Goal: Communication & Community: Answer question/provide support

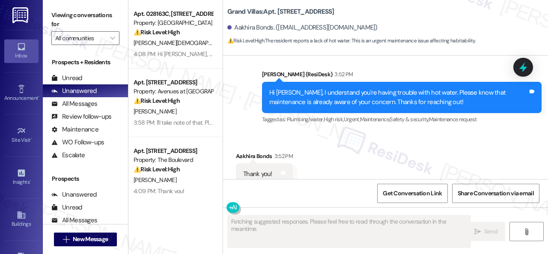
scroll to position [375, 0]
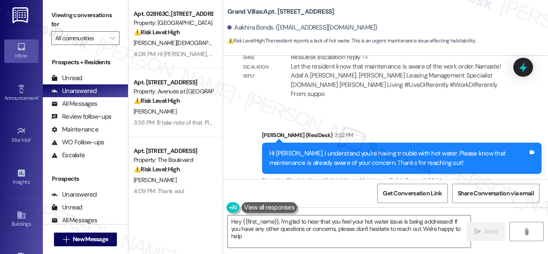
type textarea "Hey {{first_name}}, I'm glad to hear that you feel your hot water issue is bein…"
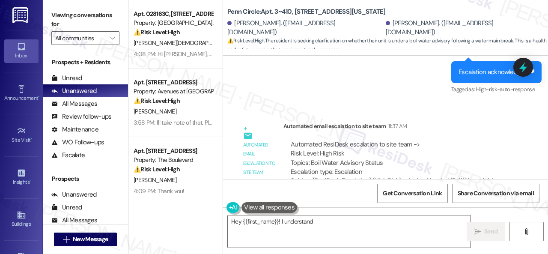
scroll to position [2137, 0]
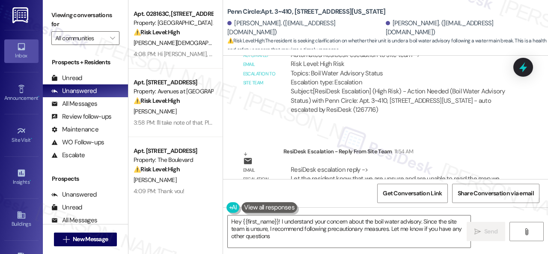
type textarea "Hey {{first_name}}! I understand your concern about the boil water advisory. Si…"
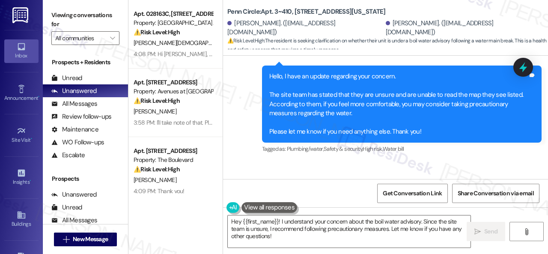
scroll to position [2469, 0]
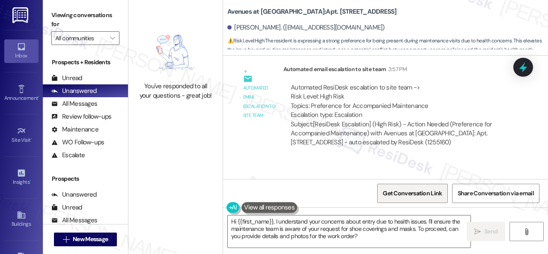
scroll to position [3848, 0]
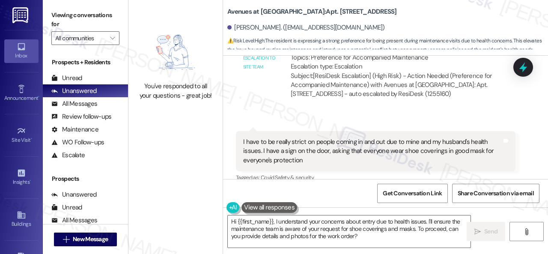
click at [192, 209] on div "You've responded to all your questions - great job! Avenues at Shadow Creek: Ap…" at bounding box center [339, 127] width 420 height 254
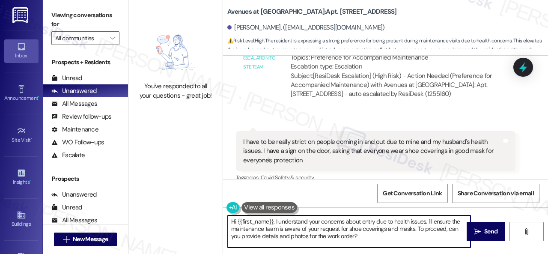
paste textarea "Please let us know when they would like us to stop by during our normal busines…"
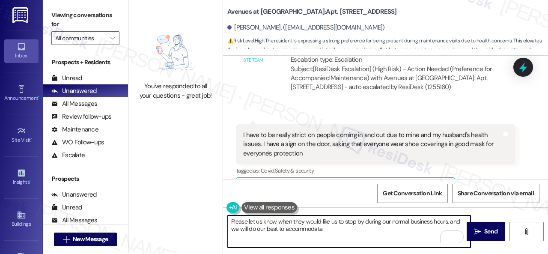
scroll to position [3934, 0]
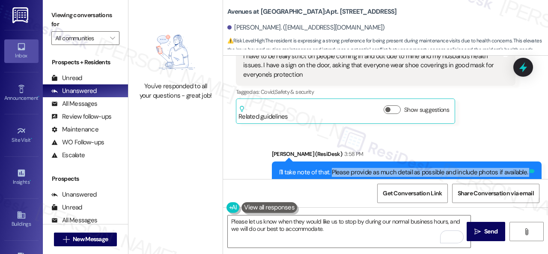
drag, startPoint x: 329, startPoint y: 160, endPoint x: 524, endPoint y: 164, distance: 195.0
click at [524, 164] on div "I'll take note of that. Please provide as much detail as possible and include p…" at bounding box center [407, 173] width 270 height 22
copy div "Please provide as much detail as possible and include photos if available. Tags…"
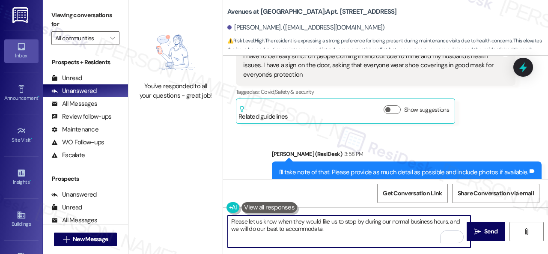
click at [232, 222] on textarea "Please let us know when they would like us to stop by during our normal busines…" at bounding box center [349, 232] width 243 height 32
paste textarea "Please provide as much detail as possible and include photos if available."
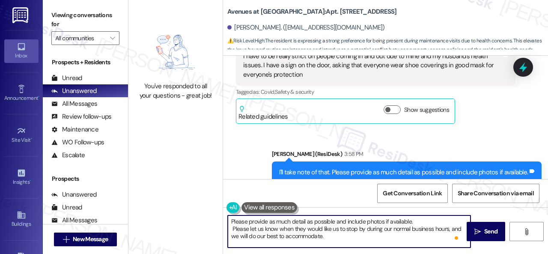
click at [421, 219] on textarea "Please provide as much detail as possible and include photos if available. Plea…" at bounding box center [349, 232] width 243 height 32
click at [412, 221] on textarea "Please provide as much detail as possible and include photos if available. Plea…" at bounding box center [349, 232] width 243 height 32
click at [273, 230] on textarea "Please provide as much detail as possible and include photos if available. Also…" at bounding box center [349, 232] width 243 height 32
click at [266, 230] on textarea "Please provide as much detail as possible and include photos if available. Also…" at bounding box center [349, 232] width 243 height 32
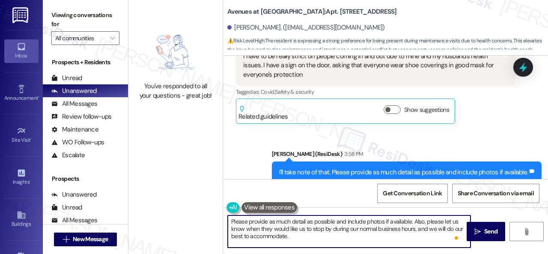
click at [266, 230] on textarea "Please provide as much detail as possible and include photos if available. Also…" at bounding box center [349, 232] width 243 height 32
click at [301, 230] on textarea "Please provide as much detail as possible and include photos if available. Also…" at bounding box center [349, 232] width 243 height 32
click at [380, 229] on textarea "Please provide as much detail as possible and include photos if available. Also…" at bounding box center [349, 232] width 243 height 32
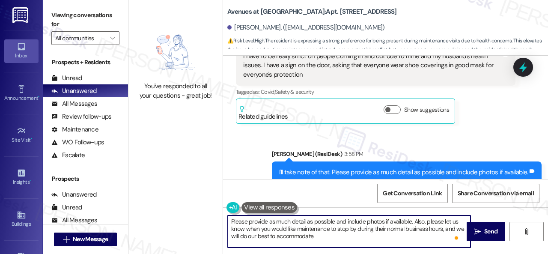
click at [233, 239] on textarea "Please provide as much detail as possible and include photos if available. Also…" at bounding box center [349, 232] width 243 height 32
click at [266, 239] on textarea "Please provide as much detail as possible and include photos if available. Also…" at bounding box center [349, 232] width 243 height 32
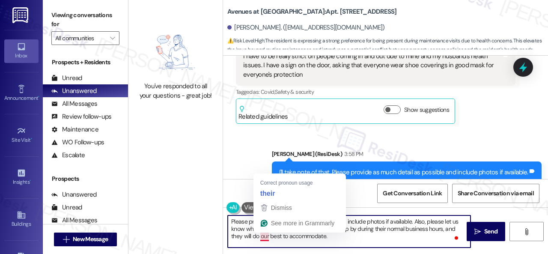
click at [266, 239] on textarea "Please provide as much detail as possible and include photos if available. Also…" at bounding box center [349, 232] width 243 height 32
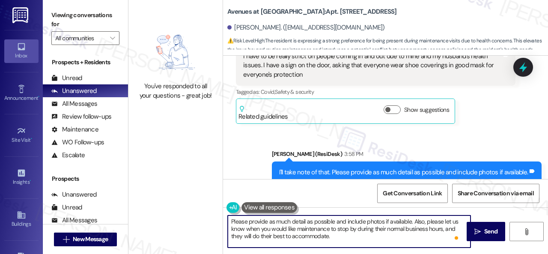
click at [344, 235] on textarea "Please provide as much detail as possible and include photos if available. Also…" at bounding box center [349, 232] width 243 height 32
type textarea "Please provide as much detail as possible and include photos if available. Also…"
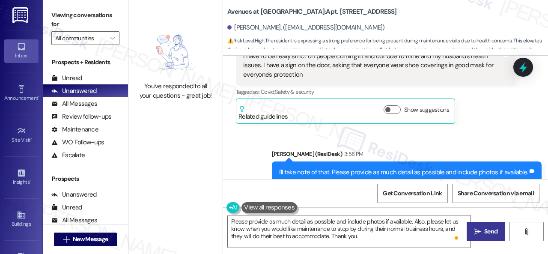
click at [485, 232] on span "Send" at bounding box center [491, 231] width 13 height 9
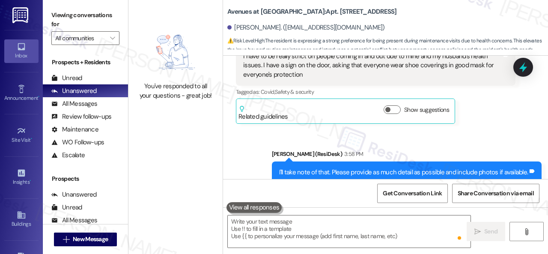
scroll to position [3873, 0]
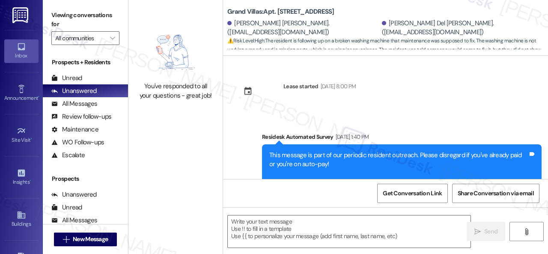
type textarea "Fetching suggested responses. Please feel free to read through the conversation…"
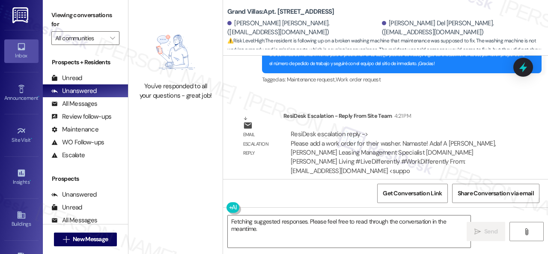
scroll to position [3, 0]
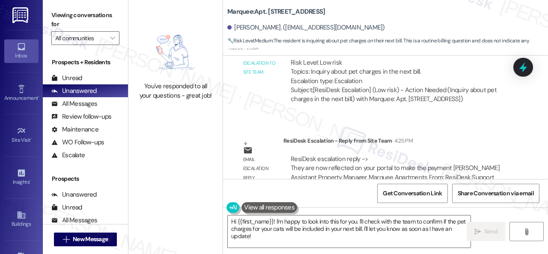
scroll to position [1500, 0]
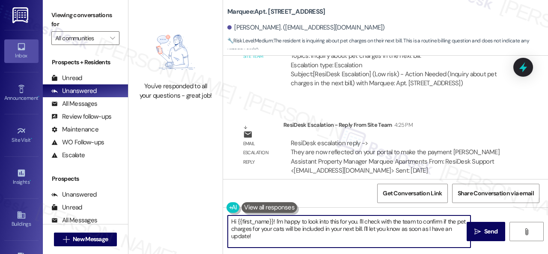
drag, startPoint x: 276, startPoint y: 239, endPoint x: 255, endPoint y: 174, distance: 68.0
click at [174, 207] on div "You've responded to all your questions - great job! Marquee: Apt. 214, 1400 Nic…" at bounding box center [339, 127] width 420 height 254
paste textarea "ey, I have an update on your concern. The site team has stated that they are no…"
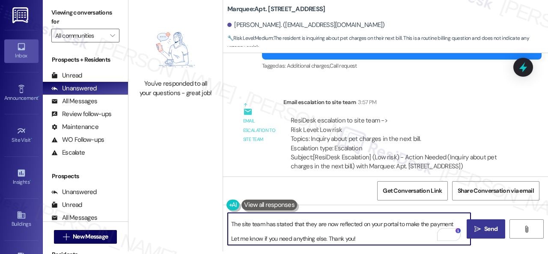
scroll to position [16, 0]
type textarea "Hey, I have an update on your concern. The site team has stated that they are n…"
click at [483, 231] on span "Send" at bounding box center [491, 229] width 17 height 9
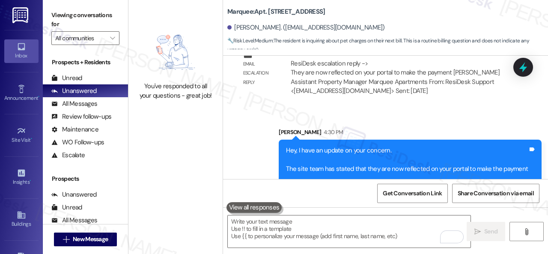
scroll to position [1597, 0]
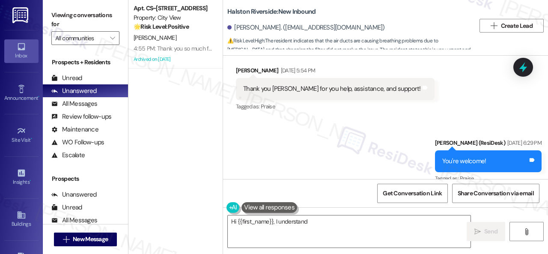
scroll to position [3145, 0]
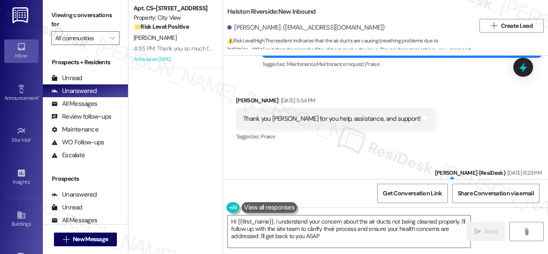
type textarea "Hi {{first_name}}, I understand your concern about the air ducts not being clea…"
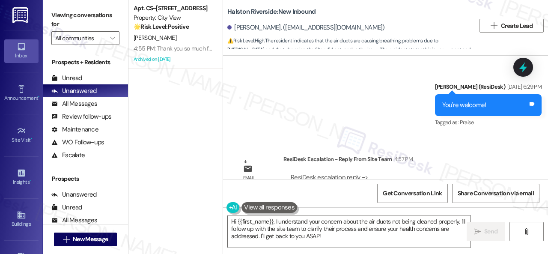
scroll to position [3274, 0]
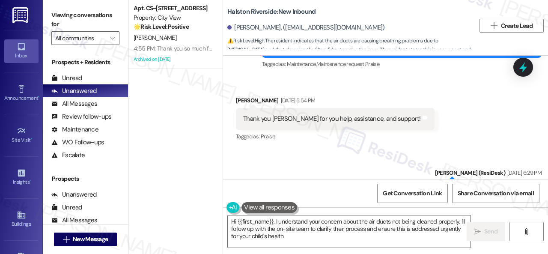
scroll to position [3060, 0]
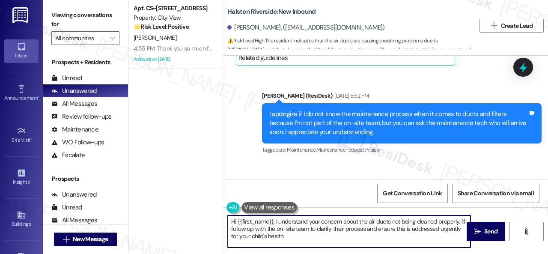
drag, startPoint x: 284, startPoint y: 236, endPoint x: 316, endPoint y: 230, distance: 32.7
click at [205, 205] on div "Apt. CS~2805, 2600 Cityview Drive Property: City View 🌟 Risk Level: Positive Th…" at bounding box center [339, 127] width 420 height 254
paste textarea "ey, I have an update on your concern. The site team has stated that they have a…"
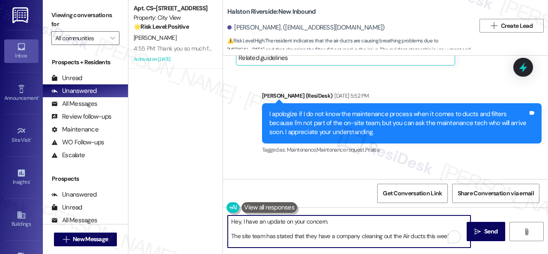
scroll to position [0, 0]
type textarea "Hey, I have an update on your concern. The site team has stated that they have …"
click at [485, 233] on span "Send" at bounding box center [491, 231] width 13 height 9
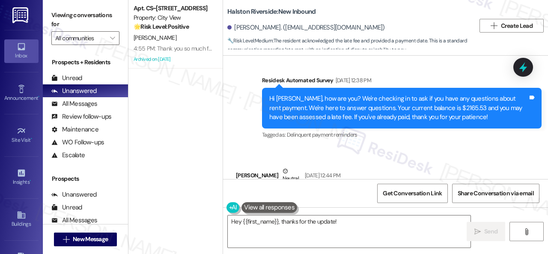
scroll to position [10066, 0]
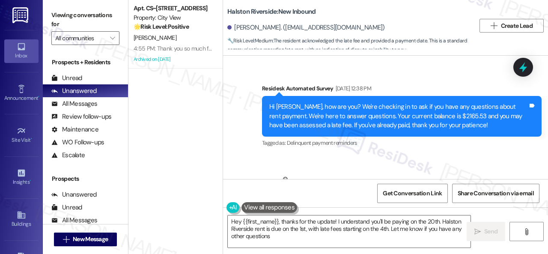
type textarea "Hey {{first_name}}, thanks for the update! I understand you'll be paying on the…"
